Goal: Task Accomplishment & Management: Use online tool/utility

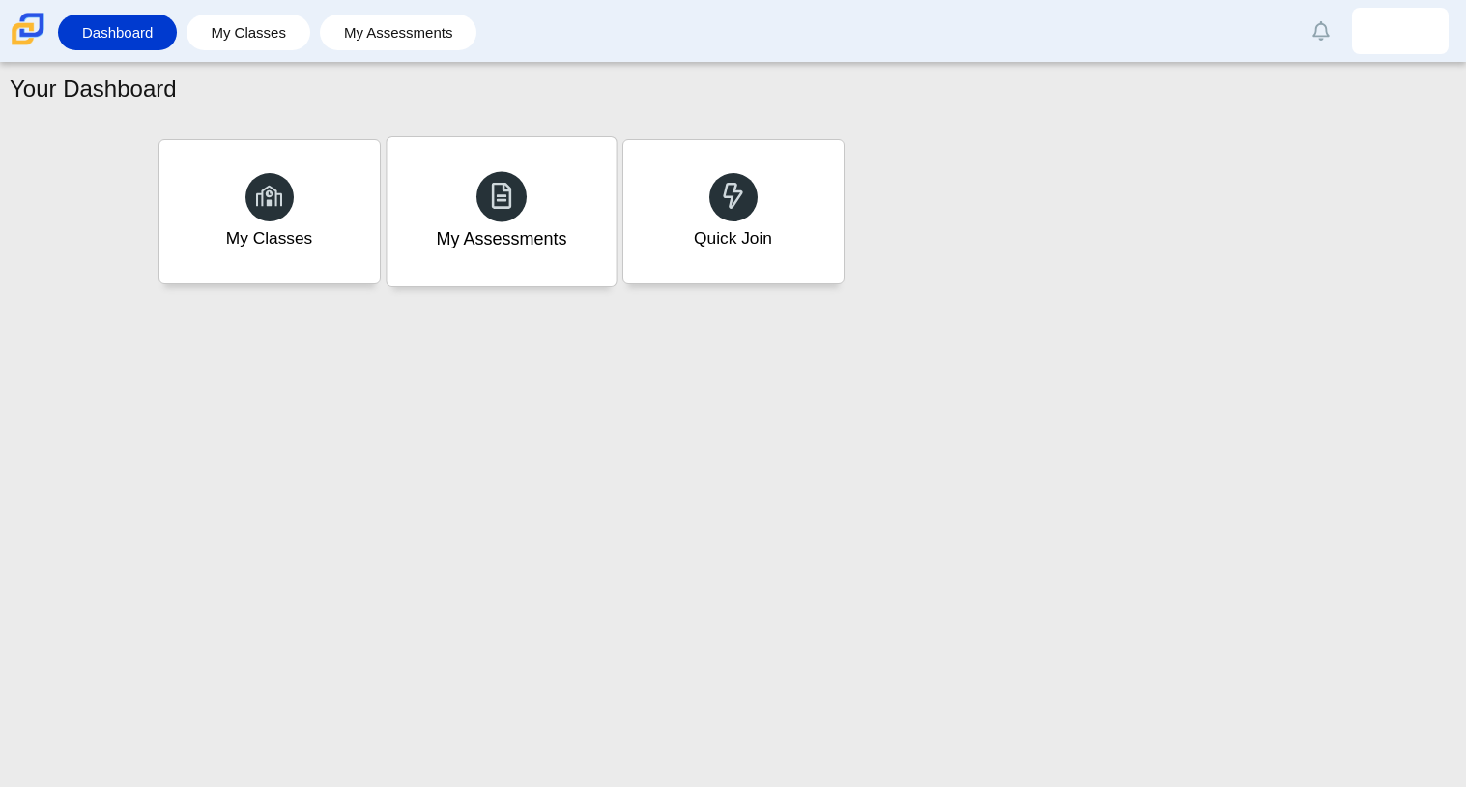
click at [424, 224] on div "My Assessments" at bounding box center [501, 211] width 229 height 149
click at [512, 162] on div "My Assessments" at bounding box center [501, 211] width 220 height 143
click at [677, 206] on div "Quick Join" at bounding box center [733, 211] width 229 height 149
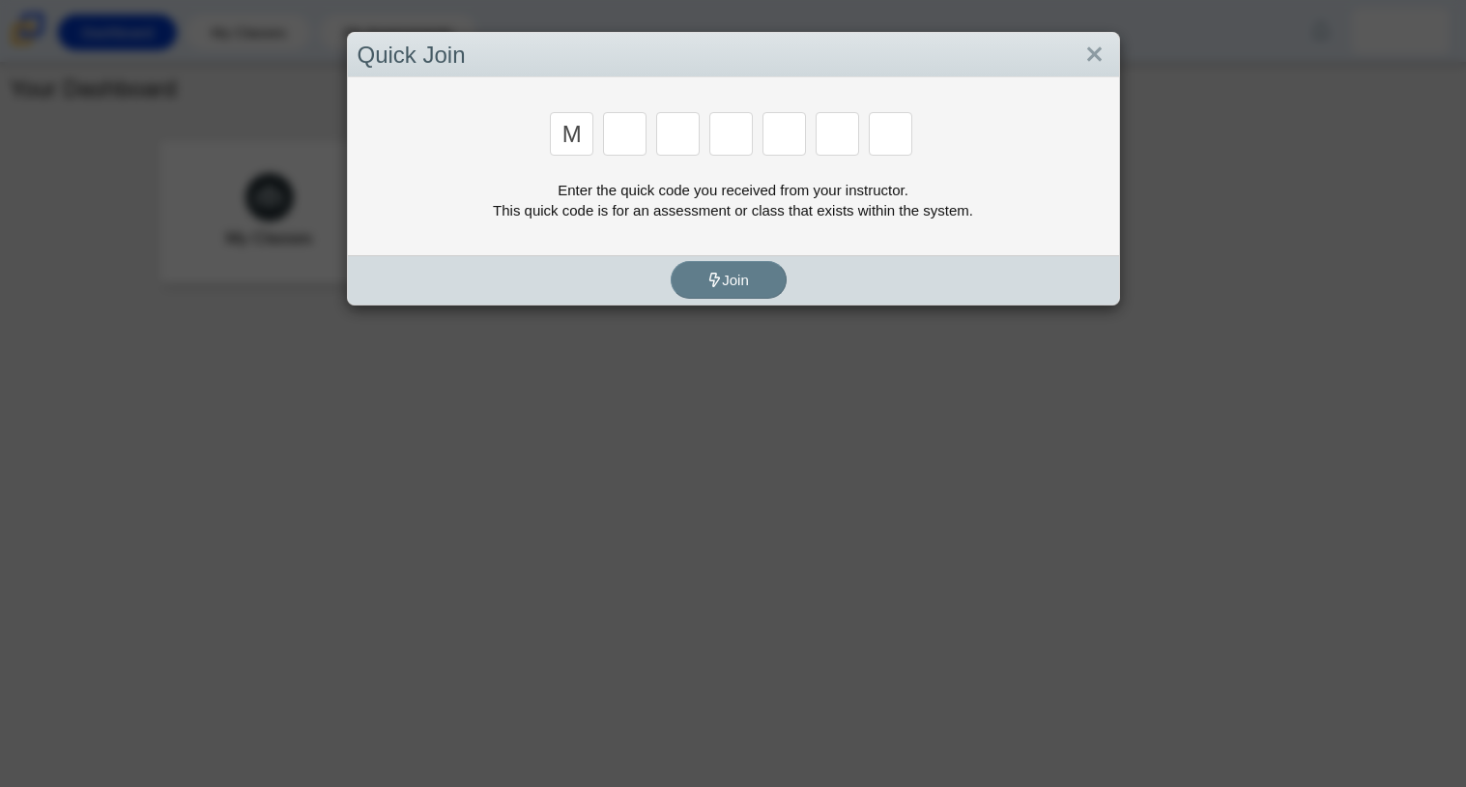
type input "m"
type input "7"
type input "f"
type input "7"
type input "m"
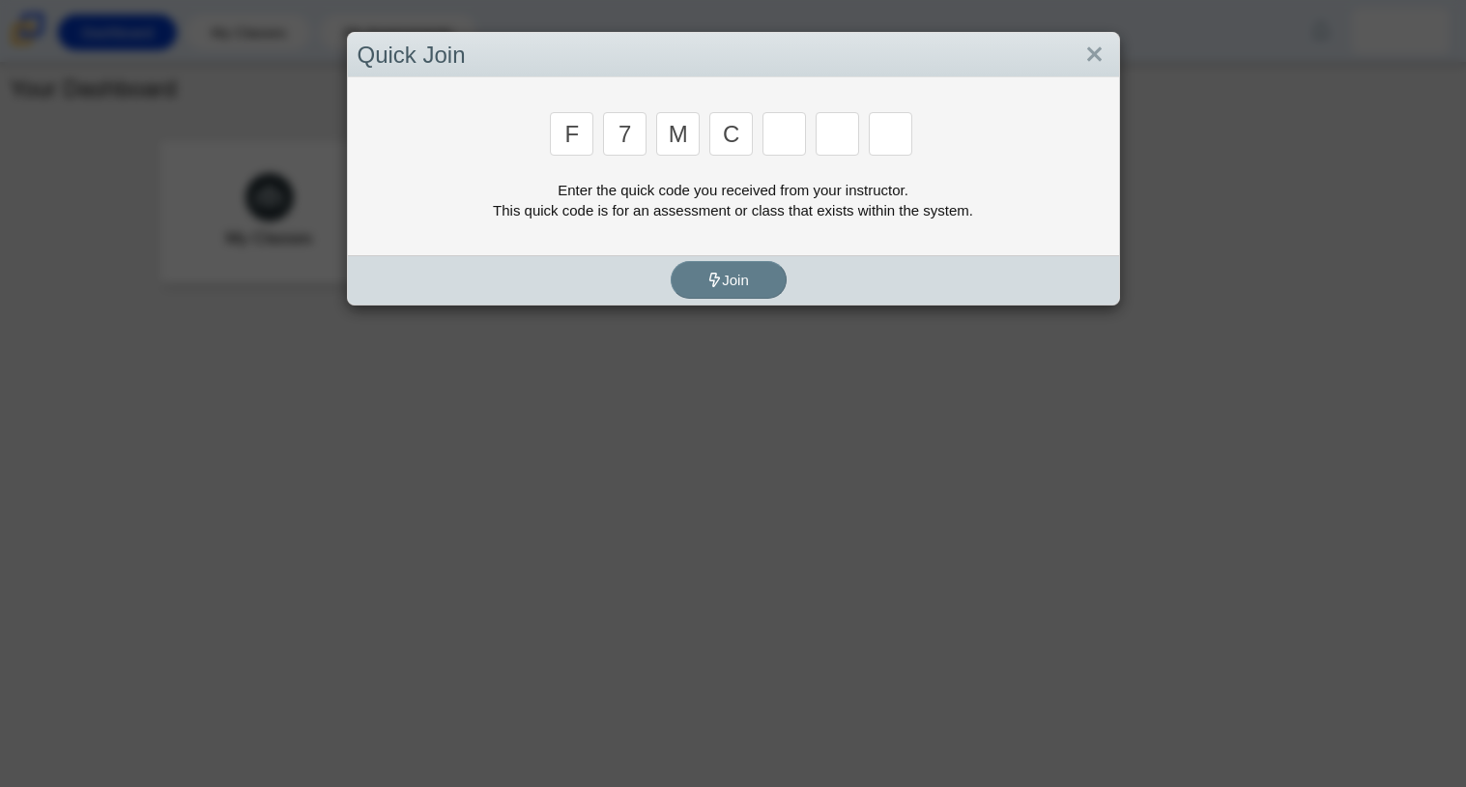
type input "c"
type input "h"
type input "w"
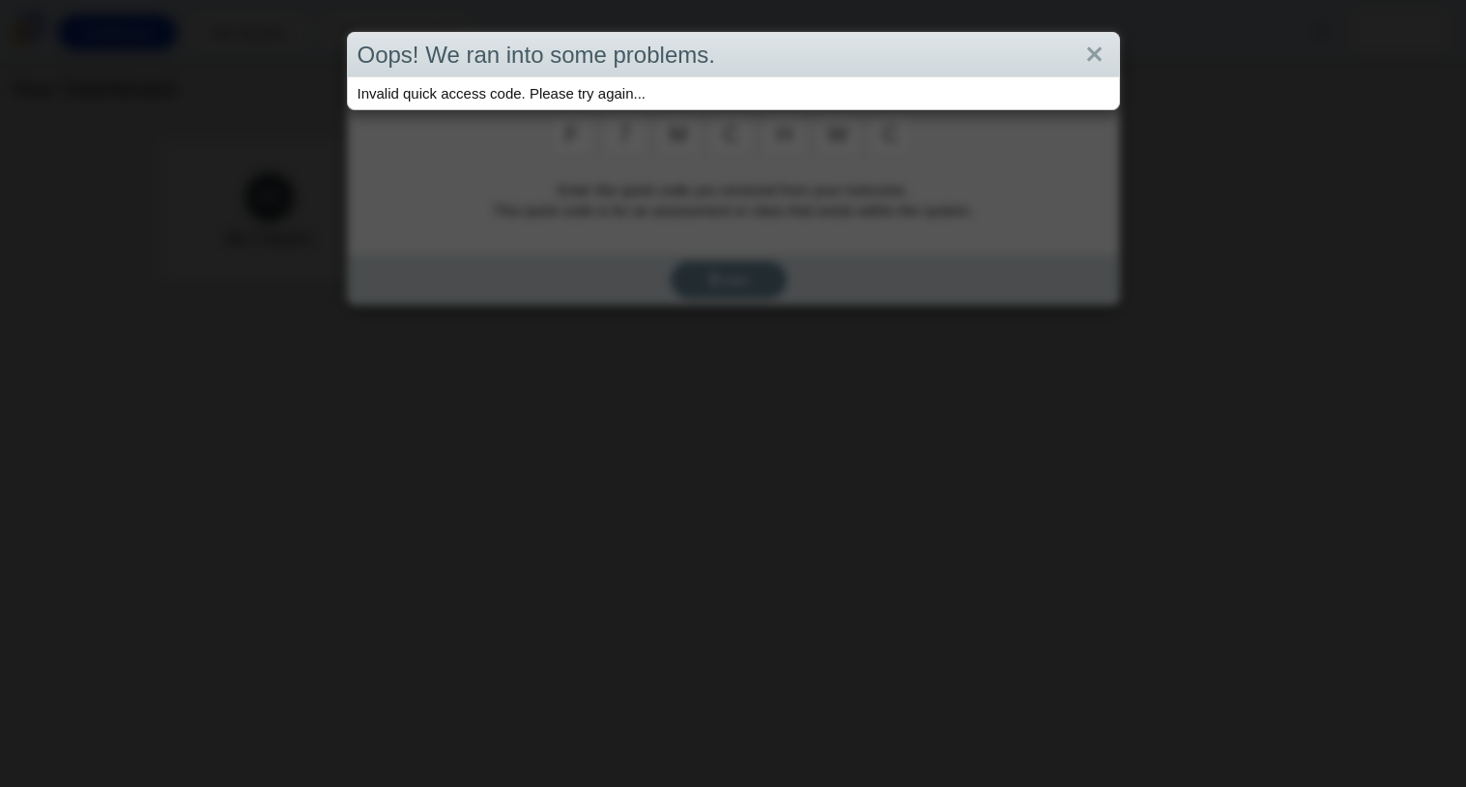
type input "c"
click at [704, 286] on div "Oops! We ran into some problems. Invalid quick access code. Please try again..." at bounding box center [733, 393] width 1466 height 787
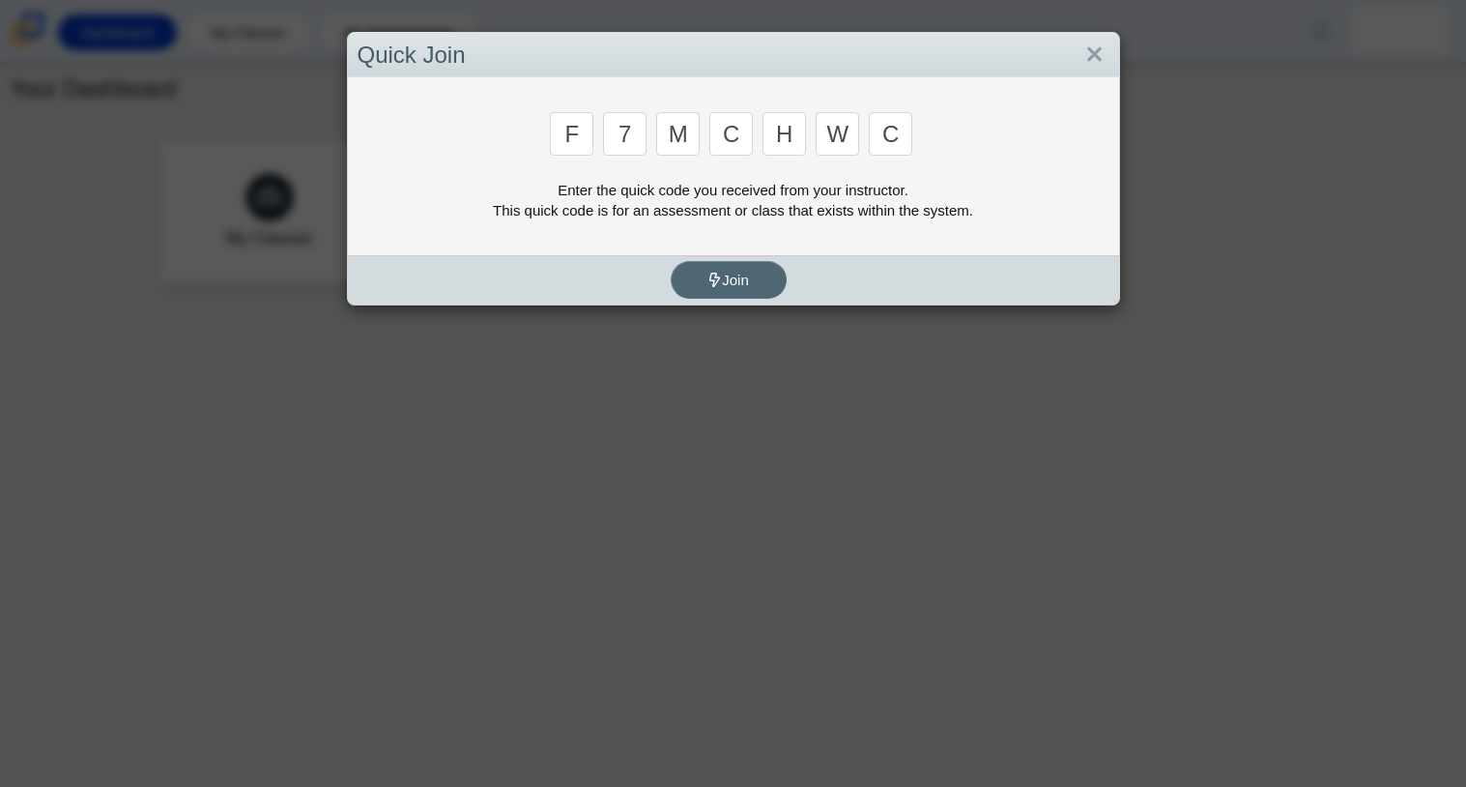
click at [776, 281] on button "Join" at bounding box center [729, 280] width 116 height 38
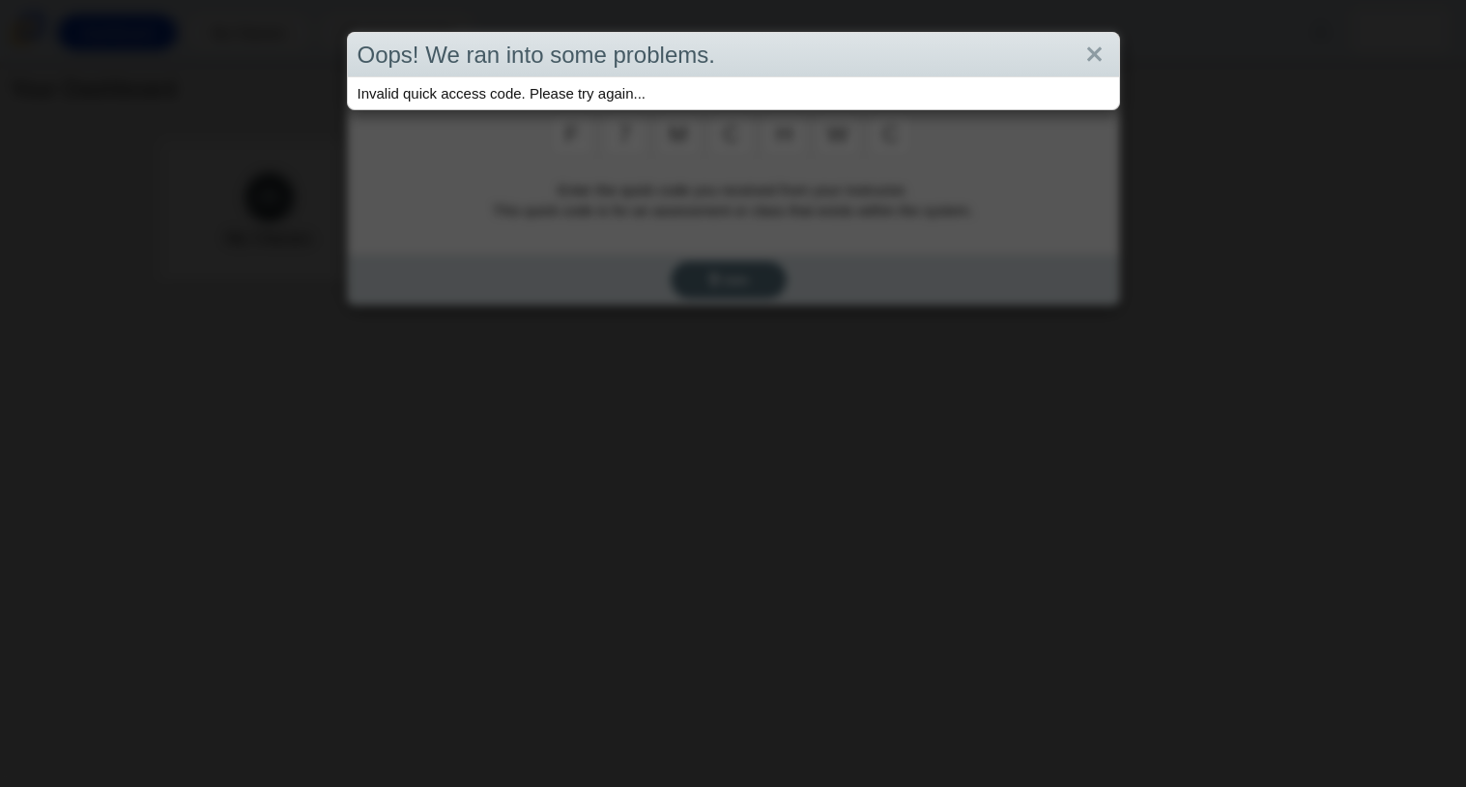
click at [776, 281] on div "Oops! We ran into some problems. Invalid quick access code. Please try again..." at bounding box center [733, 393] width 1466 height 787
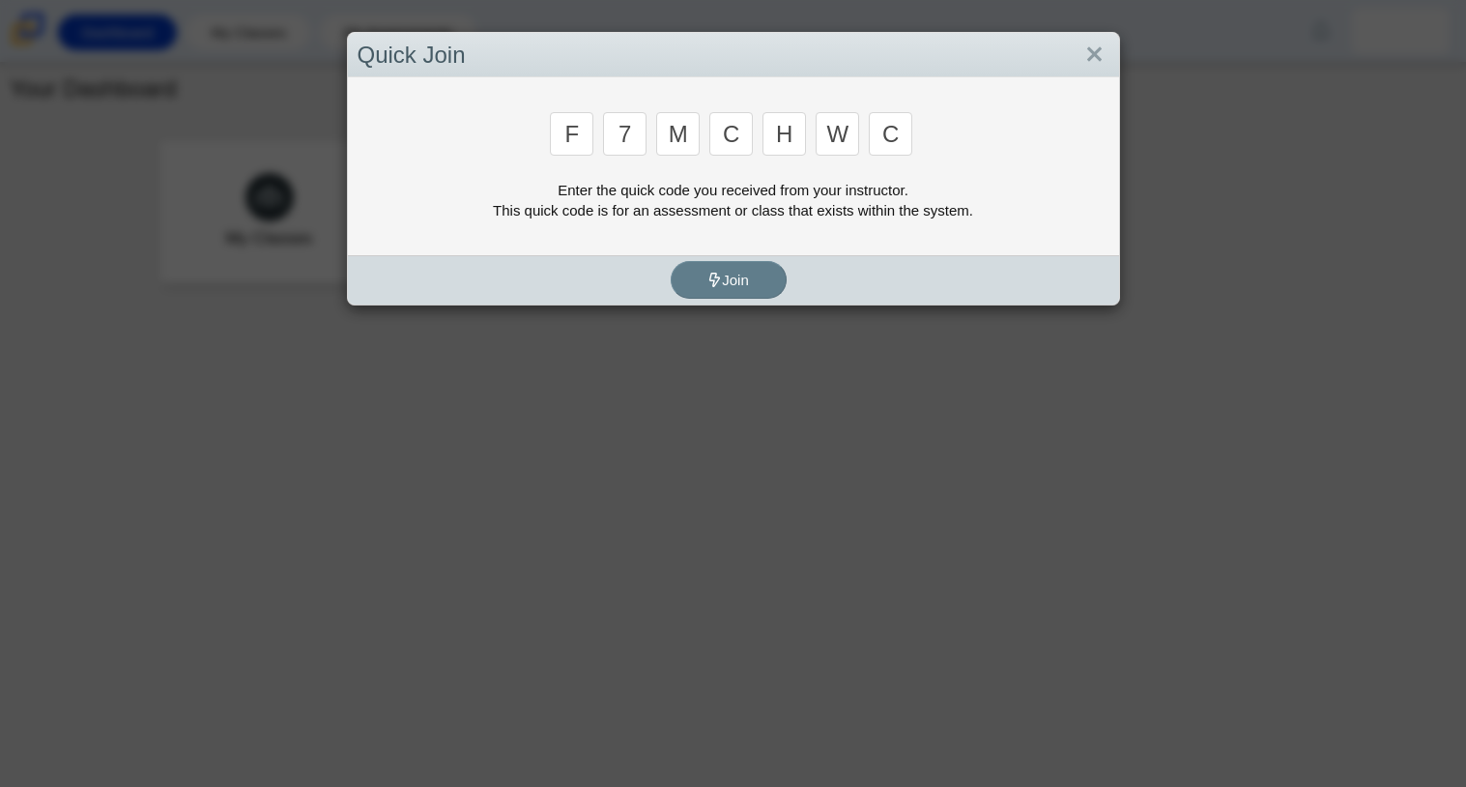
click at [872, 144] on input "c" at bounding box center [890, 133] width 43 height 43
type input "k"
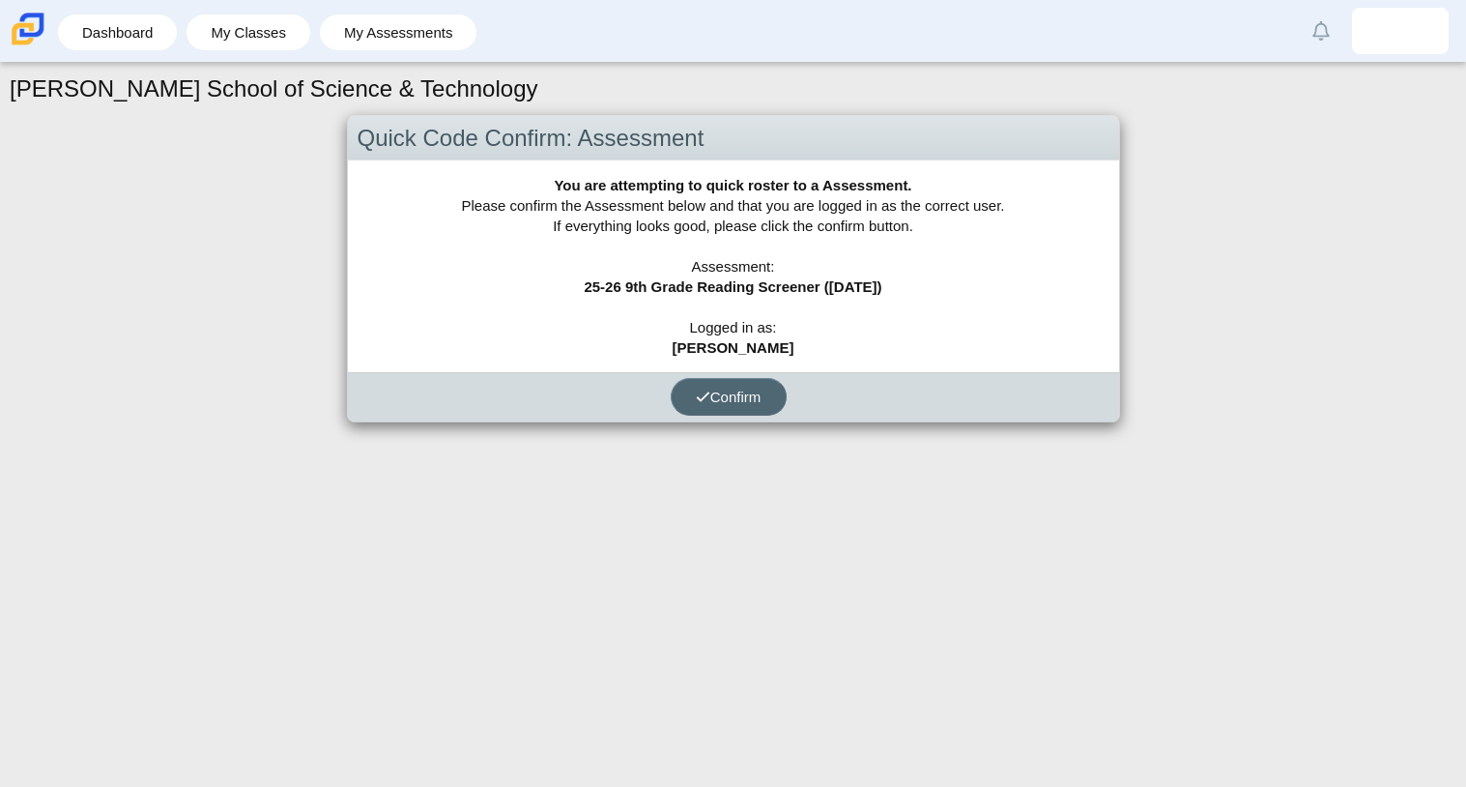
click at [750, 402] on span "Confirm" at bounding box center [729, 397] width 66 height 16
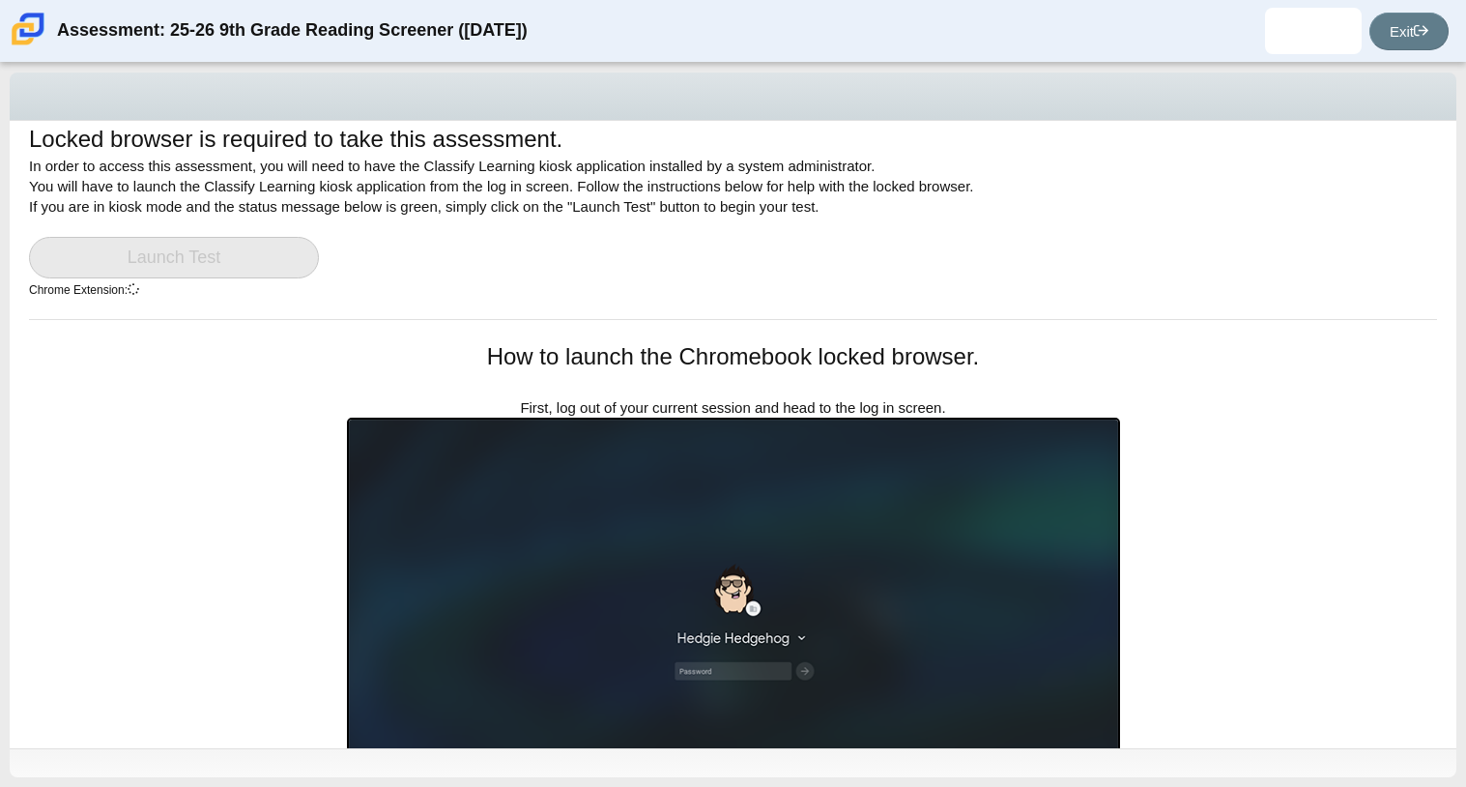
scroll to position [12, 0]
